Goal: Task Accomplishment & Management: Manage account settings

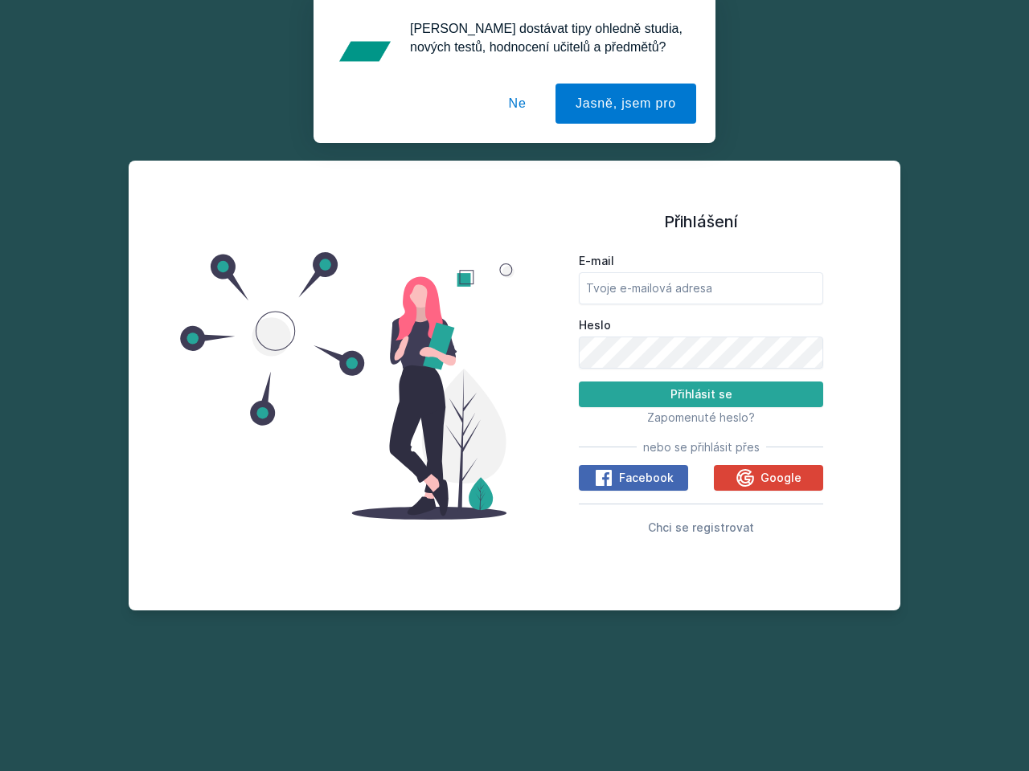
click at [701, 417] on span "Zapomenuté heslo?" at bounding box center [701, 418] width 108 height 14
click at [633, 478] on span "Facebook" at bounding box center [646, 478] width 55 height 16
click at [604, 478] on icon at bounding box center [603, 477] width 19 height 19
click at [768, 478] on span "Google" at bounding box center [780, 478] width 41 height 16
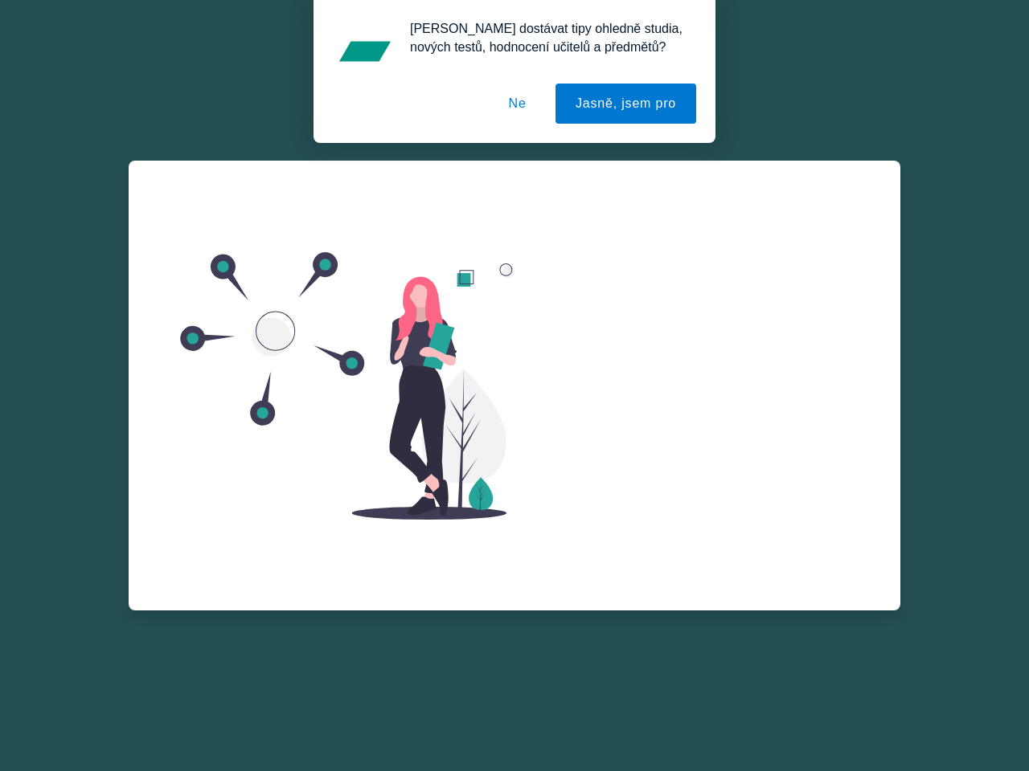
click at [746, 478] on div "E-mail Heslo Přihlásit se Zapomenuté heslo? nebo se přihlásit přes Facebook Goo…" at bounding box center [701, 411] width 244 height 290
click at [701, 527] on div "Zapomenuté heslo E-mail Zažádat o obnovu hesla Vzpomněl jsem si na heslo" at bounding box center [701, 354] width 244 height 386
click at [628, 104] on button "Jasně, jsem pro" at bounding box center [625, 104] width 141 height 40
